Goal: Task Accomplishment & Management: Check status

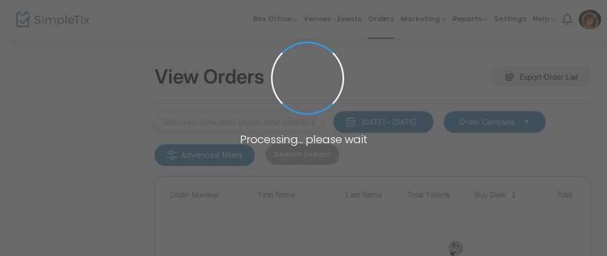
type input "[PERSON_NAME]"
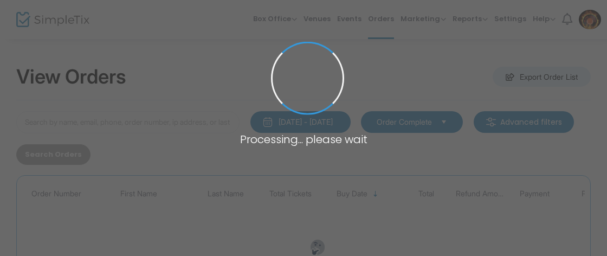
type input "[PERSON_NAME]"
